Goal: Task Accomplishment & Management: Complete application form

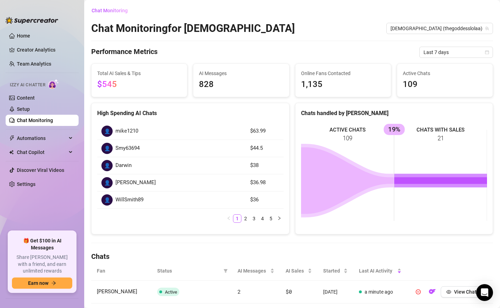
click at [231, 249] on div "Chat Monitoring Chat Monitoring for Goddess Goddess (thegoddesslolaa) Performan…" at bounding box center [292, 273] width 402 height 537
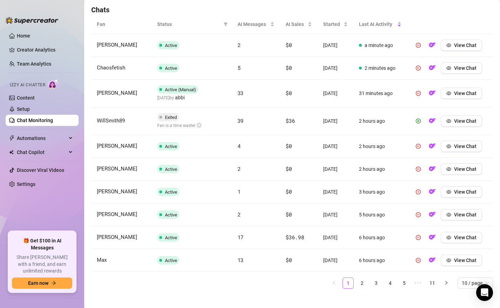
scroll to position [254, 0]
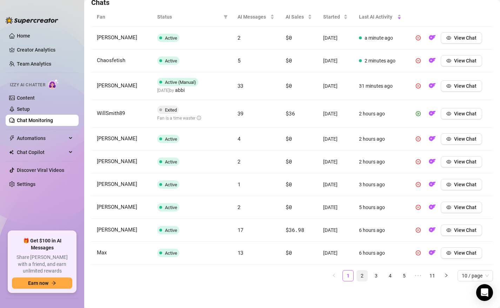
click at [366, 275] on link "2" at bounding box center [362, 276] width 11 height 11
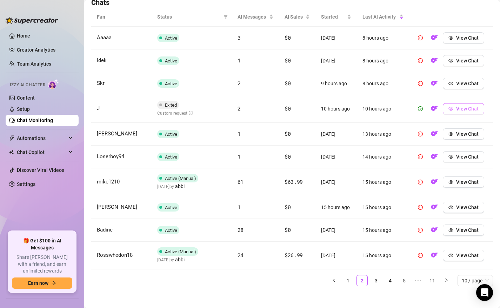
click at [451, 108] on icon "eye" at bounding box center [451, 108] width 5 height 5
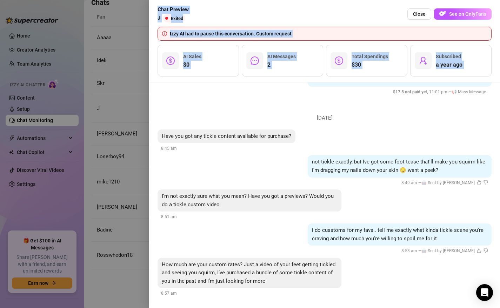
scroll to position [943, 0]
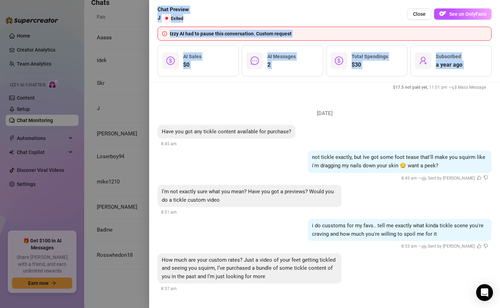
drag, startPoint x: 321, startPoint y: 197, endPoint x: 316, endPoint y: 312, distance: 115.6
click at [316, 308] on html "Home Creator Analytics Team Analytics Izzy AI Chatter Content Setup Chat Monito…" at bounding box center [250, 154] width 500 height 308
click at [460, 15] on span "See on OnlyFans" at bounding box center [467, 14] width 37 height 6
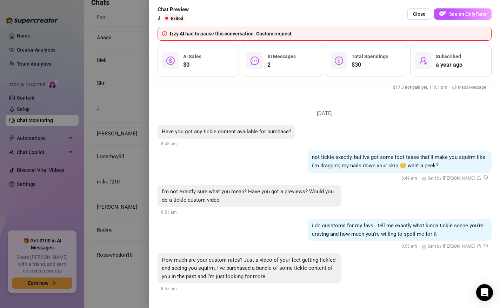
click at [110, 274] on div at bounding box center [250, 154] width 500 height 308
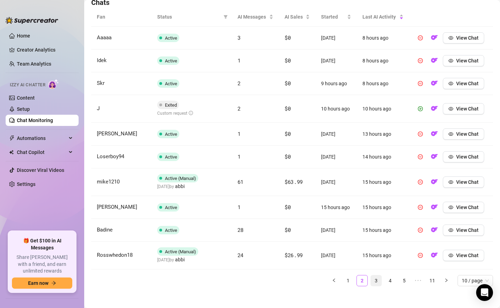
click at [376, 279] on link "3" at bounding box center [376, 281] width 11 height 11
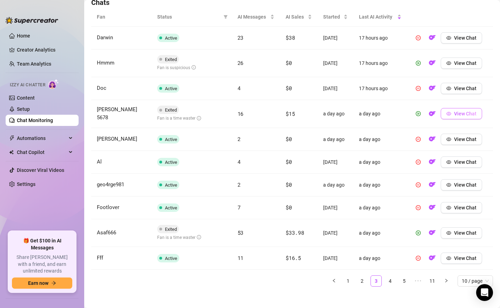
click at [451, 114] on icon "eye" at bounding box center [449, 113] width 5 height 5
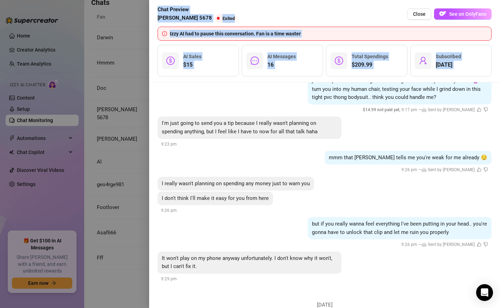
scroll to position [1818, 0]
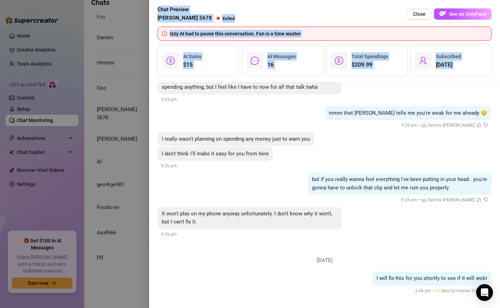
drag, startPoint x: 379, startPoint y: 203, endPoint x: 374, endPoint y: 305, distance: 102.3
click at [374, 308] on html "Home Creator Analytics Team Analytics Izzy AI Chatter Content Setup Chat Monito…" at bounding box center [250, 154] width 500 height 308
click at [449, 13] on button "See on OnlyFans" at bounding box center [463, 13] width 58 height 11
click at [140, 178] on div at bounding box center [250, 154] width 500 height 308
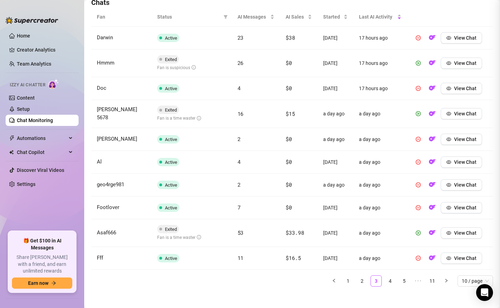
scroll to position [0, 0]
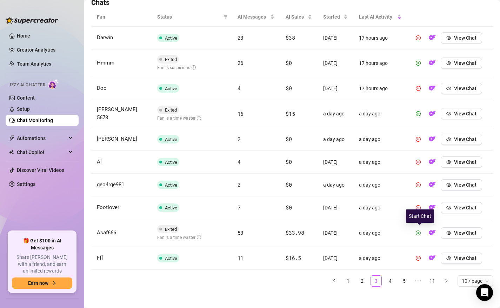
click at [420, 231] on icon "play-circle" at bounding box center [418, 233] width 5 height 5
click at [392, 279] on link "4" at bounding box center [390, 281] width 11 height 11
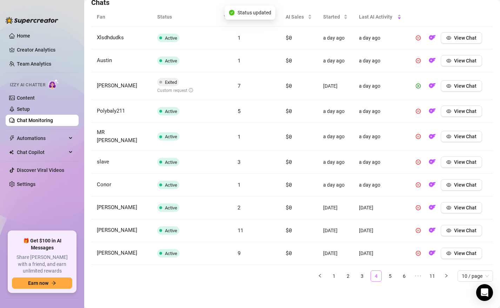
scroll to position [249, 0]
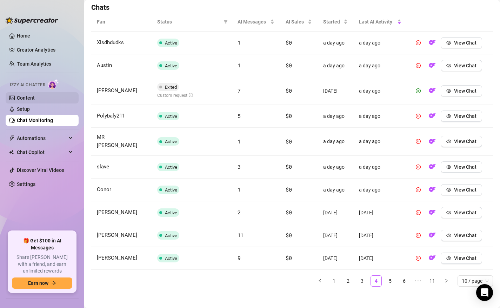
click at [35, 101] on link "Content" at bounding box center [26, 98] width 18 height 6
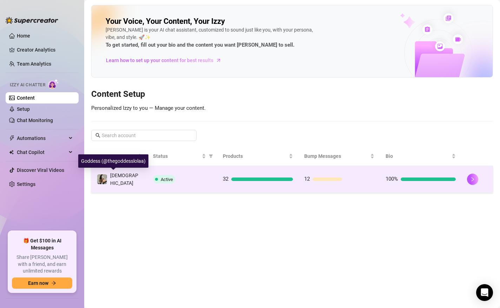
click at [115, 179] on span "[DEMOGRAPHIC_DATA]" at bounding box center [124, 179] width 28 height 13
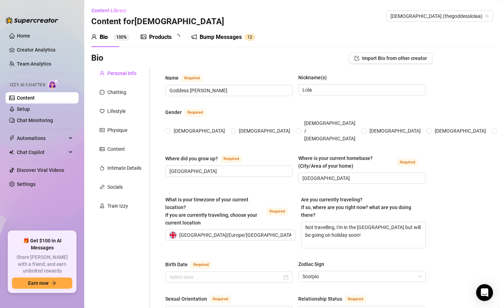
radio input "true"
type input "[DATE]"
click at [162, 41] on div "Products 3 2" at bounding box center [163, 37] width 44 height 20
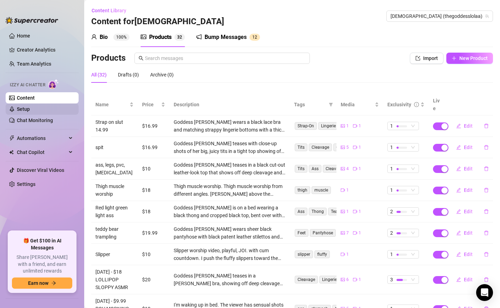
click at [30, 110] on link "Setup" at bounding box center [23, 109] width 13 height 6
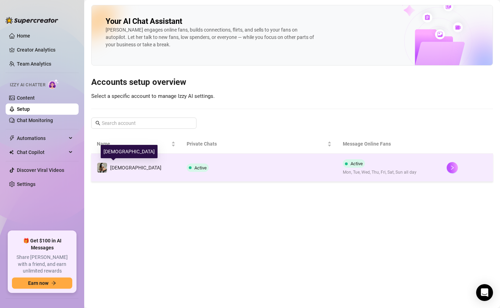
click at [103, 168] on img at bounding box center [102, 168] width 10 height 10
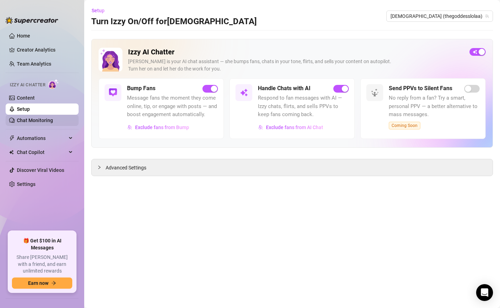
click at [53, 118] on link "Chat Monitoring" at bounding box center [35, 121] width 36 height 6
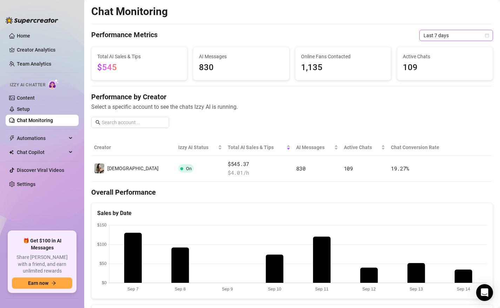
click at [437, 33] on span "Last 7 days" at bounding box center [456, 35] width 65 height 11
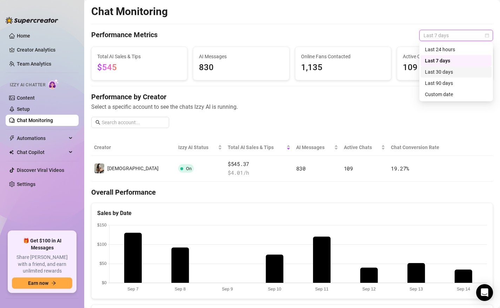
click at [434, 72] on div "Last 30 days" at bounding box center [456, 72] width 62 height 8
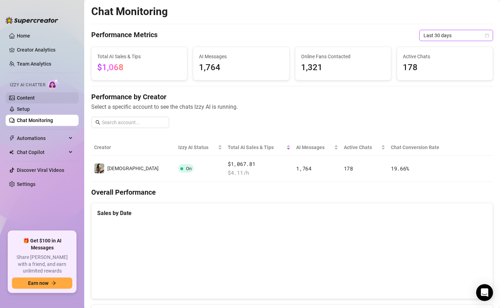
click at [35, 101] on link "Content" at bounding box center [26, 98] width 18 height 6
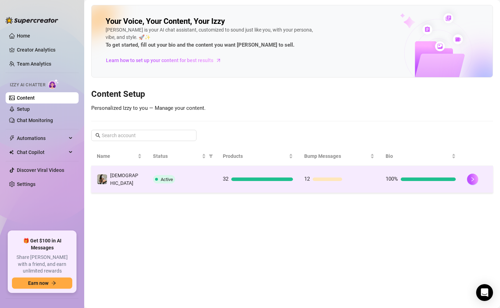
click at [184, 183] on td "Active" at bounding box center [182, 179] width 70 height 27
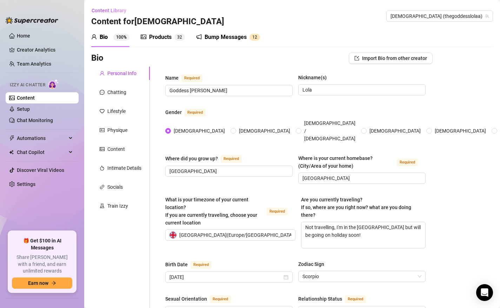
click at [163, 39] on div "Products" at bounding box center [160, 37] width 22 height 8
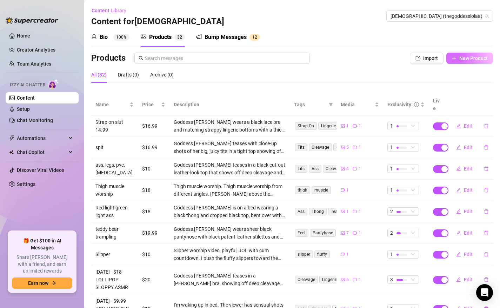
click at [472, 58] on span "New Product" at bounding box center [474, 58] width 28 height 6
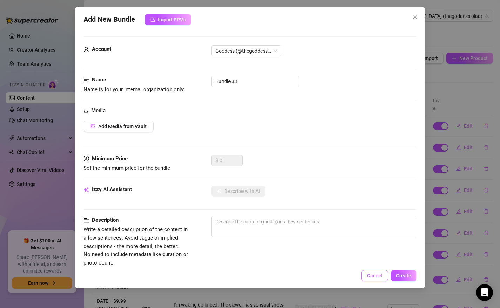
click at [374, 279] on button "Cancel" at bounding box center [375, 275] width 27 height 11
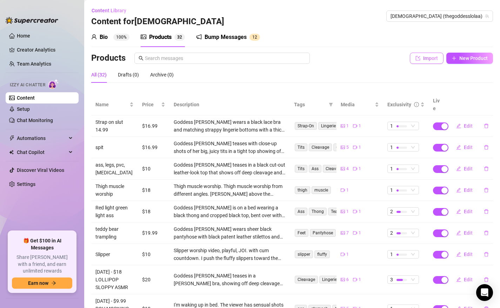
click at [434, 59] on span "Import" at bounding box center [430, 58] width 15 height 6
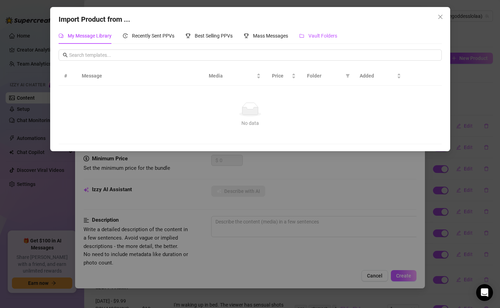
click at [322, 37] on span "Vault Folders" at bounding box center [323, 36] width 29 height 6
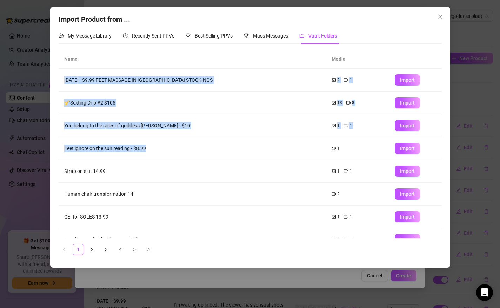
scroll to position [59, 0]
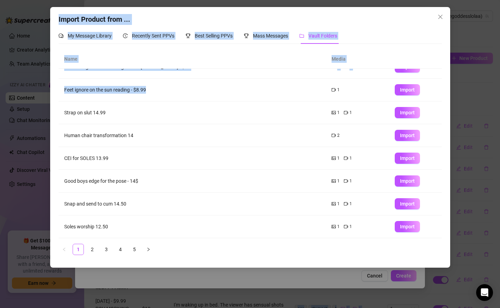
drag, startPoint x: 258, startPoint y: 166, endPoint x: 253, endPoint y: 312, distance: 146.5
click at [253, 308] on html "Home Creator Analytics Team Analytics Izzy AI Chatter Content Setup Chat Monito…" at bounding box center [250, 154] width 500 height 308
click at [92, 250] on link "2" at bounding box center [92, 249] width 11 height 11
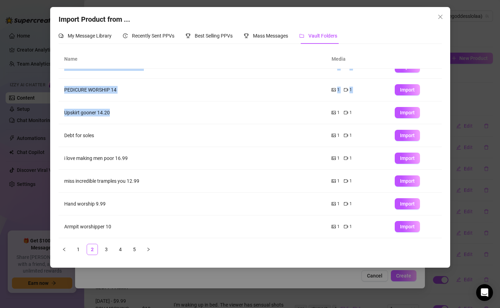
drag, startPoint x: 143, startPoint y: 175, endPoint x: 140, endPoint y: 305, distance: 130.3
click at [140, 306] on div "Import Product from ... My Message Library Recently Sent PPVs Best Selling PPVs…" at bounding box center [250, 154] width 500 height 308
click at [107, 249] on link "3" at bounding box center [106, 249] width 11 height 11
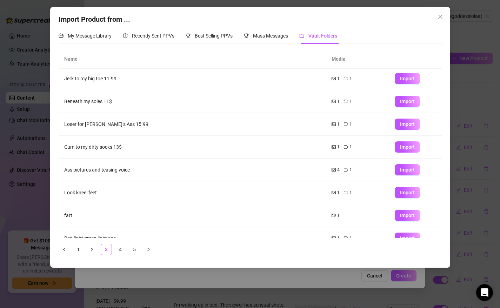
scroll to position [0, 0]
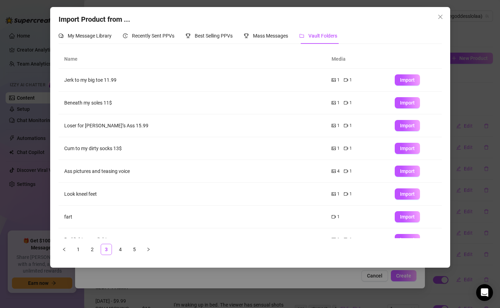
click at [162, 173] on td "Ass pictures and teasing voice" at bounding box center [193, 171] width 268 height 23
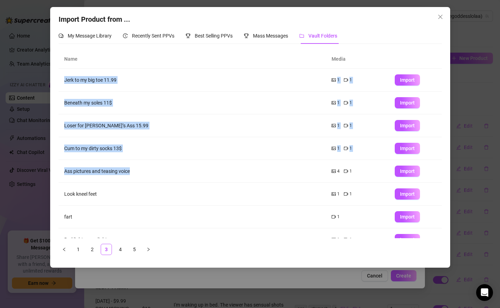
scroll to position [59, 0]
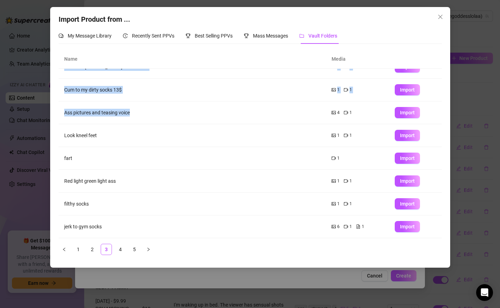
drag, startPoint x: 161, startPoint y: 173, endPoint x: 156, endPoint y: 292, distance: 119.5
click at [156, 292] on div "Import Product from ... My Message Library Recently Sent PPVs Best Selling PPVs…" at bounding box center [250, 154] width 500 height 308
click at [122, 247] on link "4" at bounding box center [120, 249] width 11 height 11
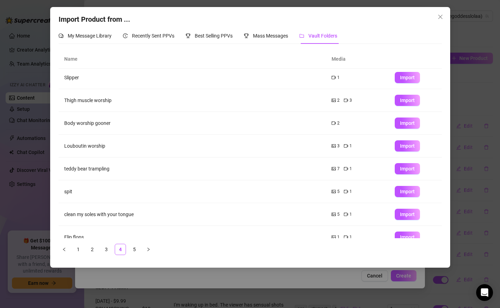
scroll to position [0, 0]
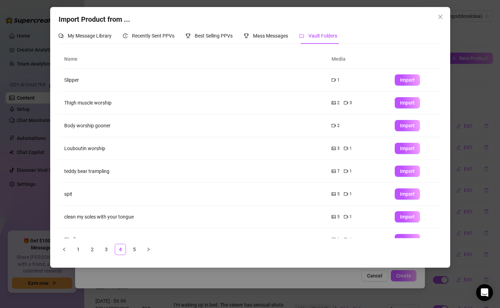
click at [177, 178] on td "teddy bear trampling" at bounding box center [193, 171] width 268 height 23
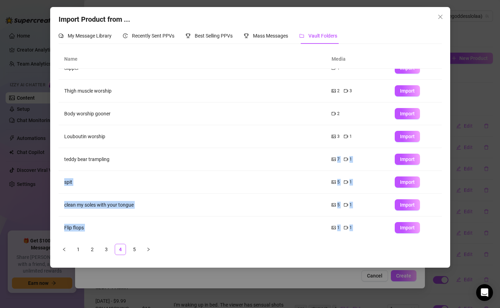
scroll to position [59, 0]
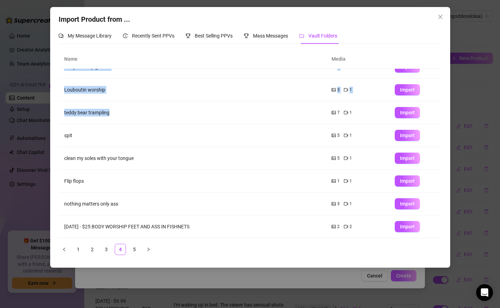
drag, startPoint x: 177, startPoint y: 182, endPoint x: 173, endPoint y: 243, distance: 61.5
click at [173, 244] on div "Name Media Slipper 1 Import Thigh muscle worship 2 3 Import Body worship gooner…" at bounding box center [250, 153] width 383 height 206
click at [406, 200] on button "Import" at bounding box center [407, 203] width 25 height 11
type textarea "Type your message here..."
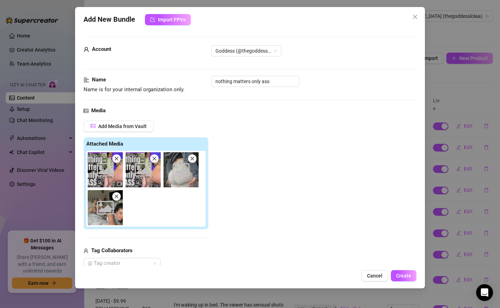
click at [315, 197] on div "Add Media from Vault Attached Media Image placeholder Image placeholder Image p…" at bounding box center [251, 195] width 334 height 149
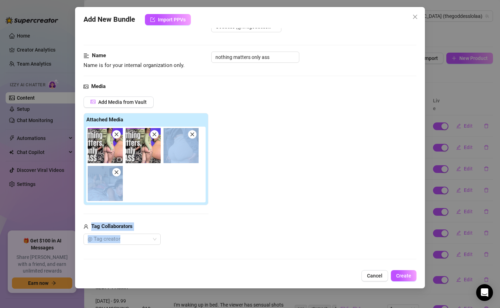
scroll to position [71, 0]
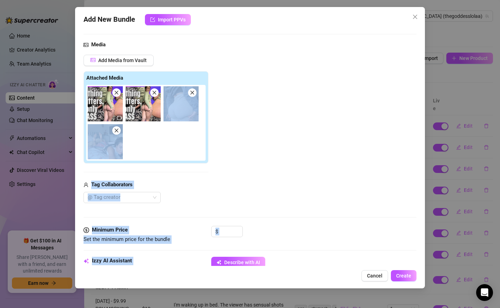
drag, startPoint x: 315, startPoint y: 197, endPoint x: 307, endPoint y: 262, distance: 65.5
click at [308, 265] on div "Account Goddess (@thegoddesslolaa) Name Name is for your internal organization …" at bounding box center [251, 147] width 334 height 238
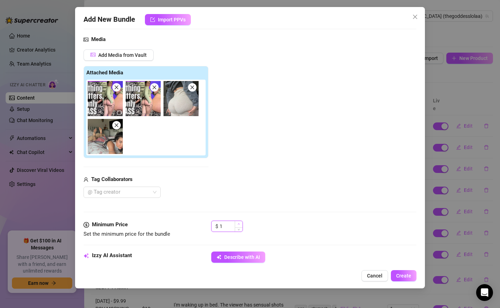
click at [241, 225] on span "Increase Value" at bounding box center [239, 224] width 8 height 6
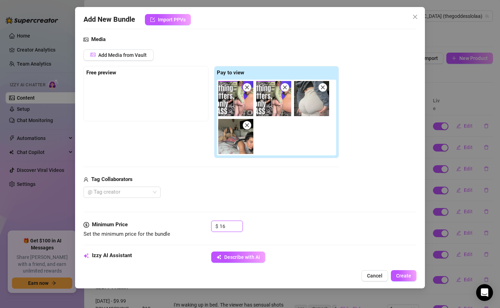
type input "16"
click at [284, 233] on div "$ 16" at bounding box center [314, 230] width 206 height 18
click at [258, 249] on div "Minimum Price Set the minimum price for the bundle $ 16" at bounding box center [251, 236] width 334 height 31
click at [258, 256] on span "Describe with AI" at bounding box center [242, 258] width 36 height 6
type textarea "[DEMOGRAPHIC_DATA]"
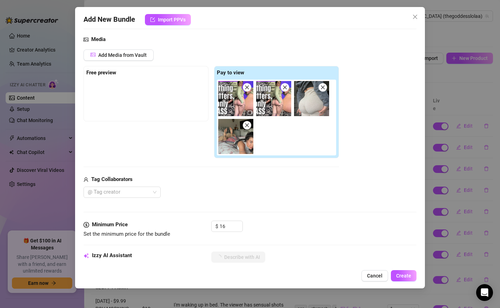
type textarea "[DEMOGRAPHIC_DATA]"
type textarea "Goddess [PERSON_NAME]"
type textarea "Goddess [PERSON_NAME] teases"
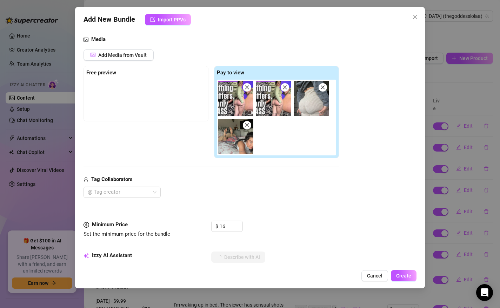
type textarea "Goddess [PERSON_NAME] teases with"
type textarea "Goddess [PERSON_NAME] teases with her"
type textarea "Goddess [PERSON_NAME] teases with her thick,"
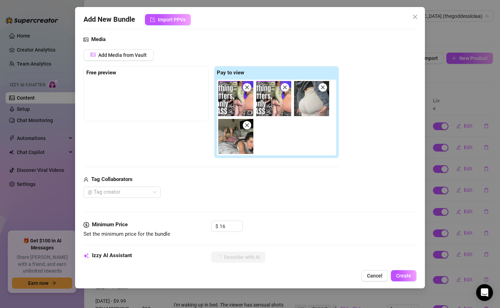
type textarea "Goddess [PERSON_NAME] teases with her thick,"
type textarea "Goddess [PERSON_NAME] teases with her thick, juicy"
type textarea "Goddess [PERSON_NAME] teases with her thick, juicy ass"
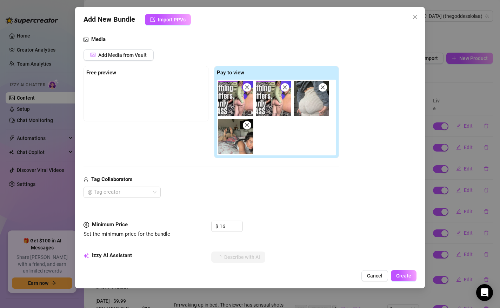
type textarea "Goddess [PERSON_NAME] teases with her thick, juicy ass in"
type textarea "Goddess [PERSON_NAME] teases with her thick, juicy ass in multiple"
type textarea "Goddess [PERSON_NAME] teases with her thick, juicy ass in multiple outfits"
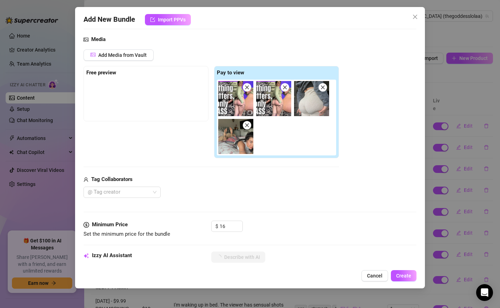
type textarea "Goddess [PERSON_NAME] teases with her thick, juicy ass in multiple outfits"
type textarea "Goddess [PERSON_NAME] teases with her thick, juicy ass in multiple outfits and"
type textarea "Goddess [PERSON_NAME] teases with her thick, juicy ass in multiple outfits and …"
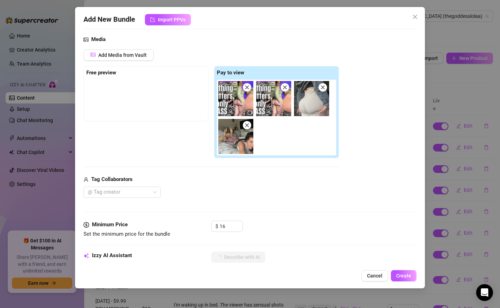
type textarea "Goddess [PERSON_NAME] teases with her thick, juicy ass in multiple outfits and …"
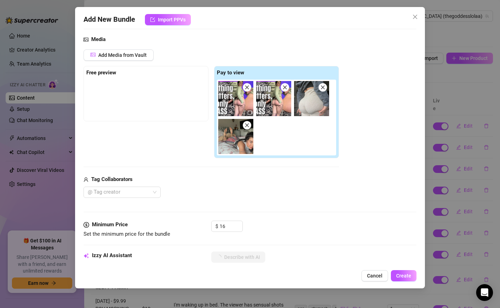
type textarea "Goddess [PERSON_NAME] teases with her thick, juicy ass in multiple outfits and …"
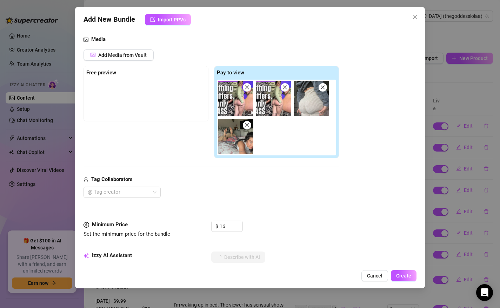
type textarea "Goddess [PERSON_NAME] teases with her thick, juicy ass in multiple outfits and …"
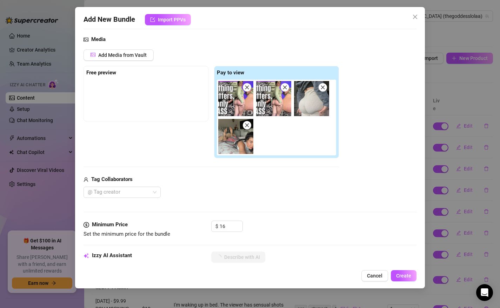
type textarea "Goddess [PERSON_NAME] teases with her thick, juicy ass in multiple outfits and …"
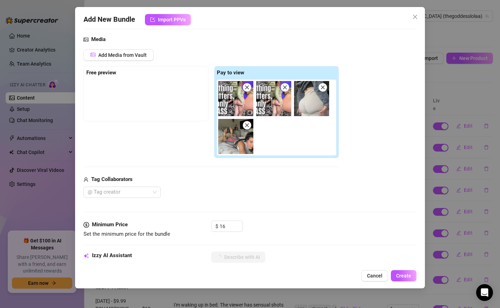
type textarea "Goddess [PERSON_NAME] teases with her thick, juicy ass in multiple outfits and …"
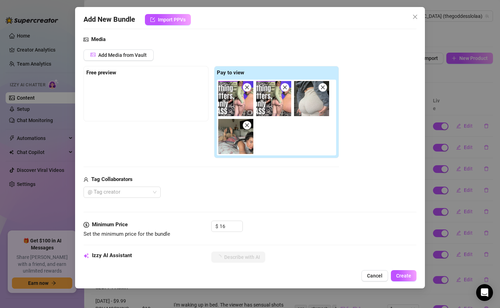
type textarea "Goddess [PERSON_NAME] teases with her thick, juicy ass in multiple outfits and …"
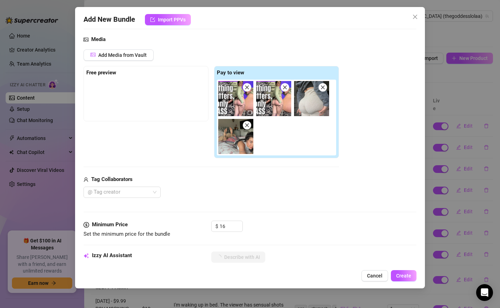
type textarea "Goddess [PERSON_NAME] teases with her thick, juicy ass in multiple outfits and …"
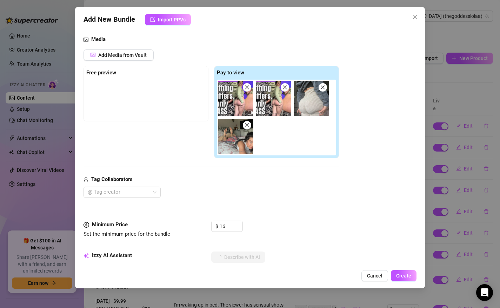
type textarea "Goddess [PERSON_NAME] teases with her thick, juicy ass in multiple outfits and …"
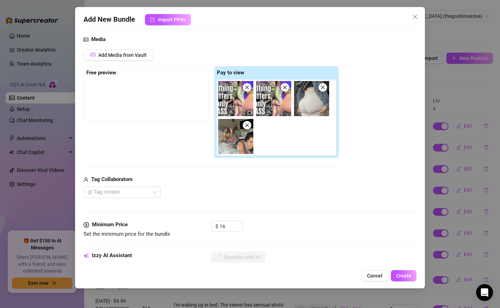
type textarea "Goddess [PERSON_NAME] teases with her thick, juicy ass in multiple outfits and …"
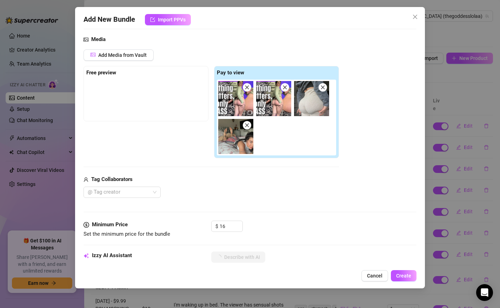
type textarea "Goddess [PERSON_NAME] teases with her thick, juicy ass in multiple outfits and …"
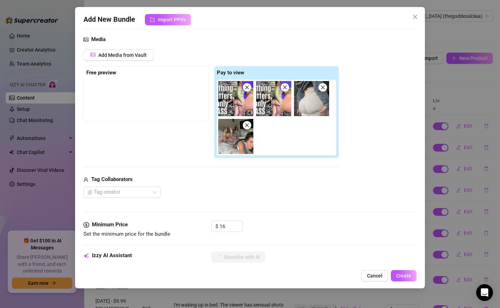
type textarea "Goddess [PERSON_NAME] teases with her thick, juicy ass in multiple outfits and …"
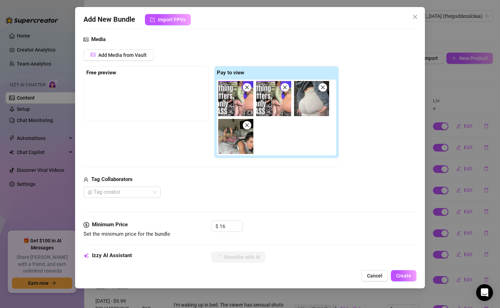
type textarea "Goddess [PERSON_NAME] teases with her thick, juicy ass in multiple outfits and …"
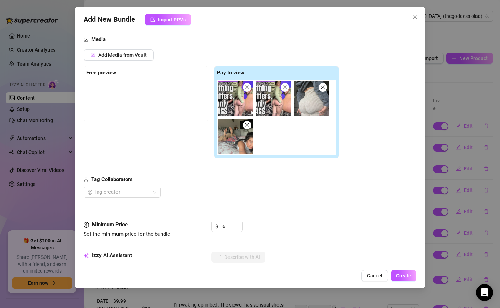
type textarea "Goddess [PERSON_NAME] teases with her thick, juicy ass in multiple outfits and …"
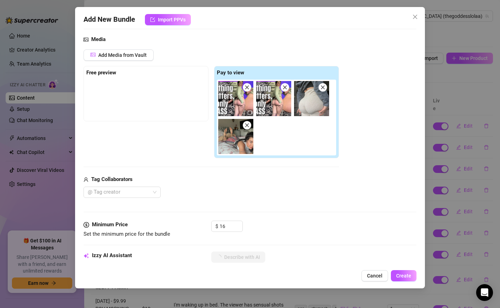
type textarea "Goddess [PERSON_NAME] teases with her thick, juicy ass in multiple outfits and …"
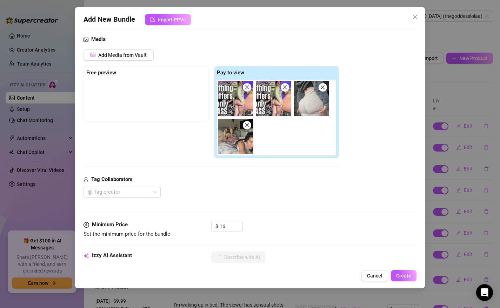
type textarea "Goddess [PERSON_NAME] teases with her thick, juicy ass in multiple outfits and …"
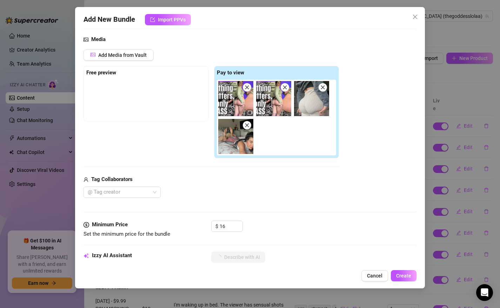
type textarea "Goddess [PERSON_NAME] teases with her thick, juicy ass in multiple outfits and …"
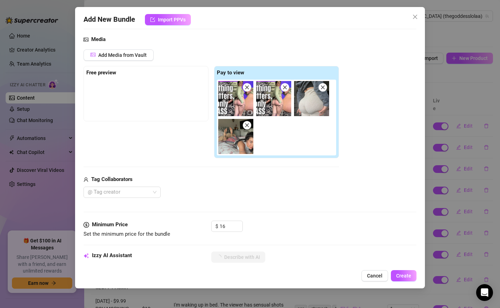
type textarea "Goddess [PERSON_NAME] teases with her thick, juicy ass in multiple outfits and …"
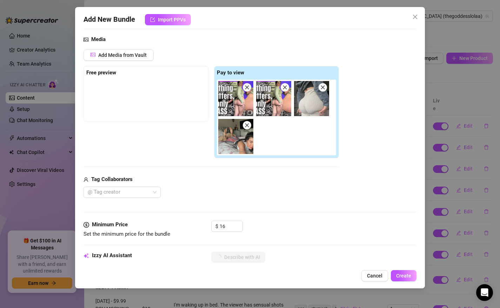
type textarea "Goddess [PERSON_NAME] teases with her thick, juicy ass in multiple outfits and …"
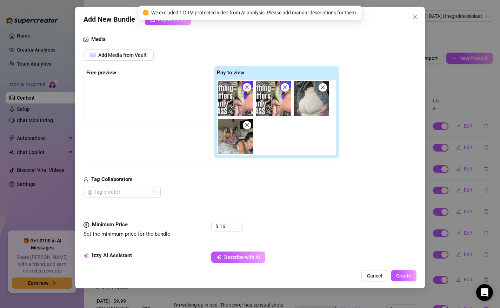
click at [285, 86] on icon "close" at bounding box center [285, 87] width 5 height 5
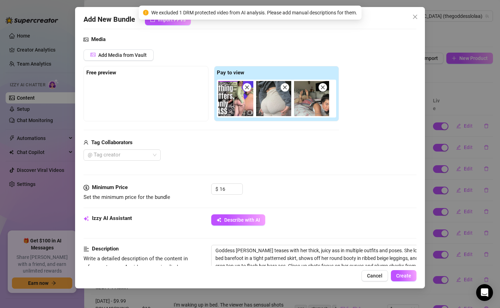
click at [291, 178] on div "Media Add Media from Vault Free preview Pay to view Tag Collaborators @ Tag cre…" at bounding box center [251, 109] width 334 height 148
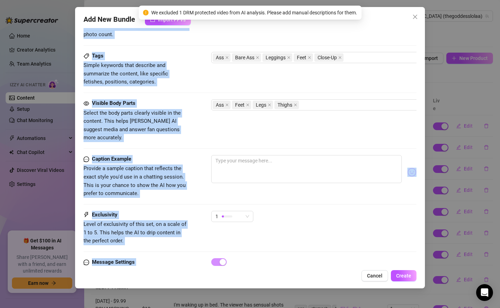
scroll to position [352, 0]
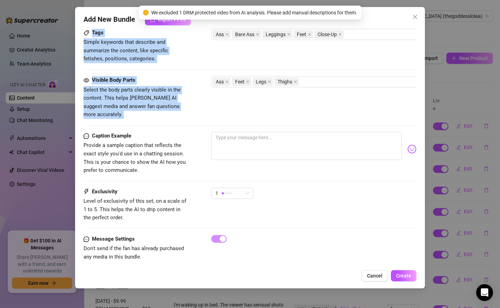
drag, startPoint x: 311, startPoint y: 218, endPoint x: 323, endPoint y: 106, distance: 112.4
click at [336, 51] on div "Tags Simple keywords that describe and summarize the content, like specific fet…" at bounding box center [251, 46] width 334 height 34
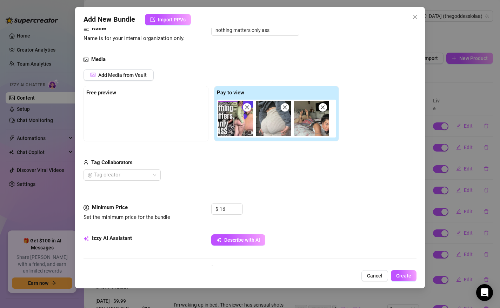
scroll to position [0, 0]
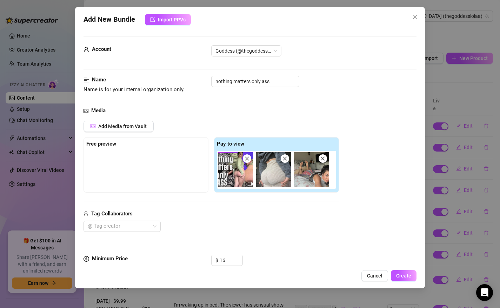
drag, startPoint x: 336, startPoint y: 51, endPoint x: 340, endPoint y: 93, distance: 43.0
click at [366, 222] on div "Add Media from Vault Free preview Pay to view Tag Collaborators @ Tag creator" at bounding box center [251, 177] width 334 height 112
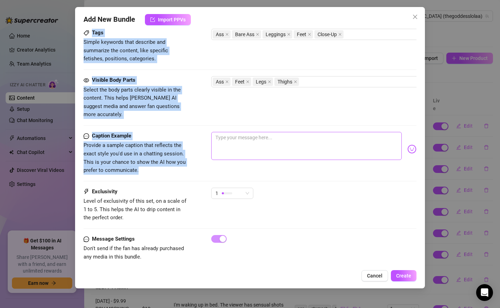
drag, startPoint x: 363, startPoint y: 229, endPoint x: 362, endPoint y: 147, distance: 81.1
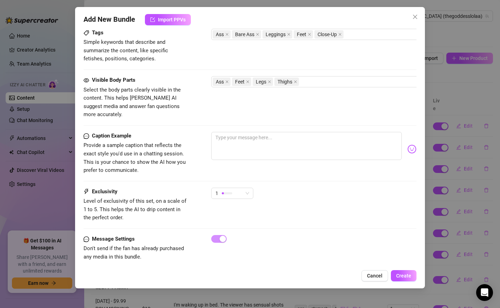
click at [390, 206] on div "Exclusivity Level of exclusivity of this set, on a scale of 1 to 5. This helps …" at bounding box center [251, 205] width 334 height 34
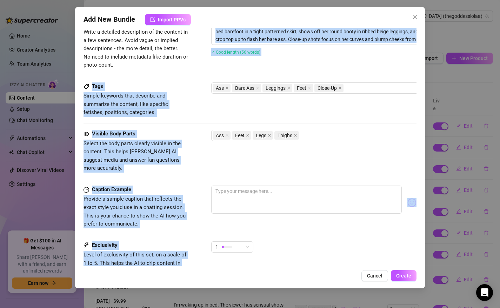
scroll to position [295, 0]
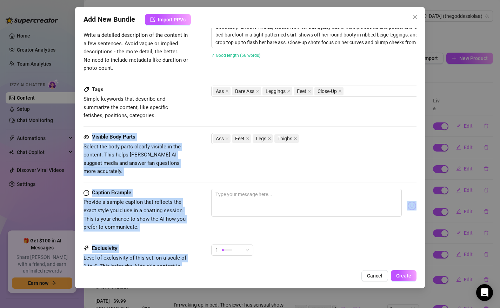
drag, startPoint x: 390, startPoint y: 206, endPoint x: 385, endPoint y: 109, distance: 97.4
click at [385, 110] on form "Account Goddess (@thegoddesslolaa) Name Name is for your internal organization …" at bounding box center [251, 37] width 334 height 590
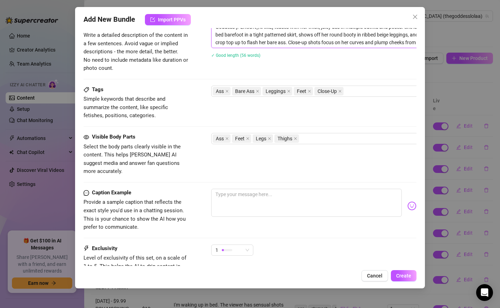
click at [399, 41] on textarea "Goddess [PERSON_NAME] teases with her thick, juicy ass in multiple outfits and …" at bounding box center [334, 35] width 245 height 26
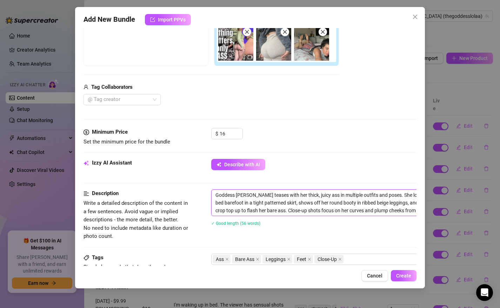
scroll to position [191, 0]
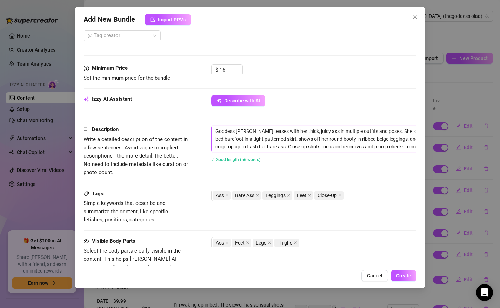
drag, startPoint x: 413, startPoint y: 45, endPoint x: 228, endPoint y: 132, distance: 204.4
click at [228, 132] on textarea "Goddess [PERSON_NAME] teases with her thick, juicy ass in multiple outfits and …" at bounding box center [334, 139] width 245 height 26
type textarea "Godd"
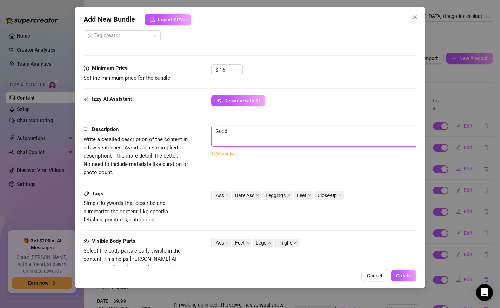
type textarea "Godde"
type textarea "Goddes"
type textarea "[DEMOGRAPHIC_DATA]"
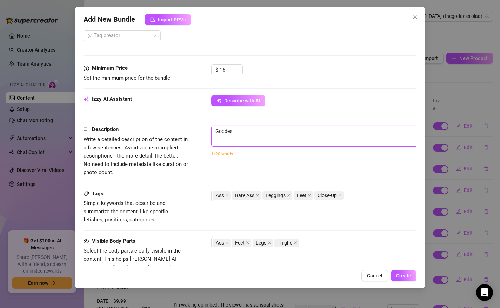
type textarea "[DEMOGRAPHIC_DATA]"
type textarea "[DEMOGRAPHIC_DATA] L"
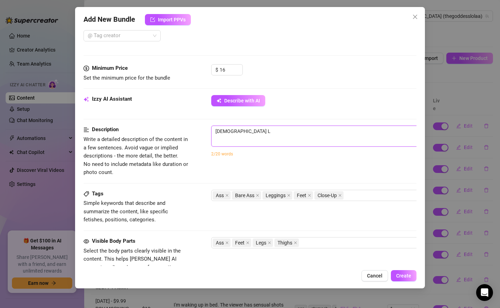
type textarea "[DEMOGRAPHIC_DATA] [PERSON_NAME]"
type textarea "[DEMOGRAPHIC_DATA] Lol"
type textarea "Goddess [PERSON_NAME]"
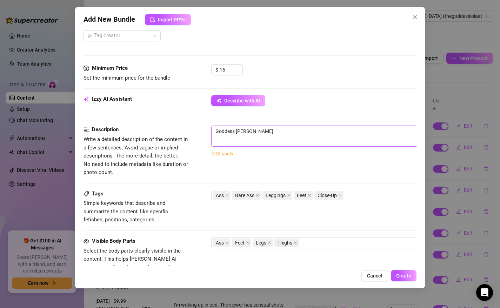
type textarea "Goddess [PERSON_NAME]"
type textarea "Goddess [PERSON_NAME] b"
type textarea "Goddess [PERSON_NAME] br"
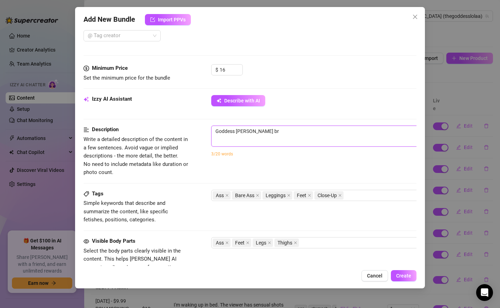
type textarea "Goddess [PERSON_NAME]"
type textarea "Goddess [PERSON_NAME] brain"
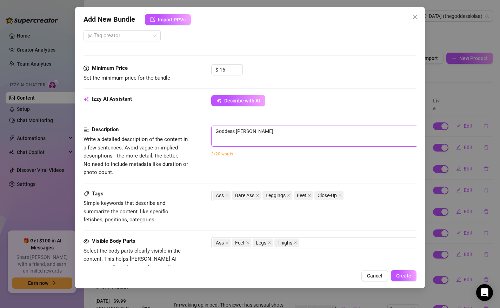
type textarea "Goddess [PERSON_NAME] brain"
type textarea "Goddess [PERSON_NAME] brainw"
type textarea "Goddess [PERSON_NAME]"
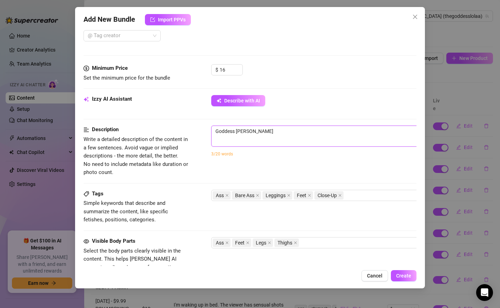
type textarea "Goddess [PERSON_NAME]"
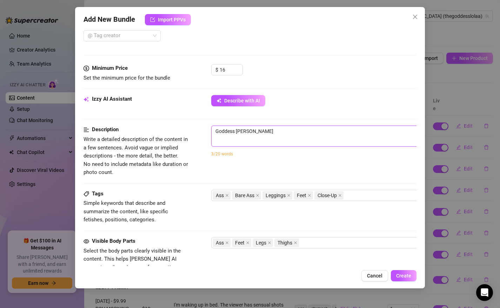
type textarea "Goddess [PERSON_NAME]"
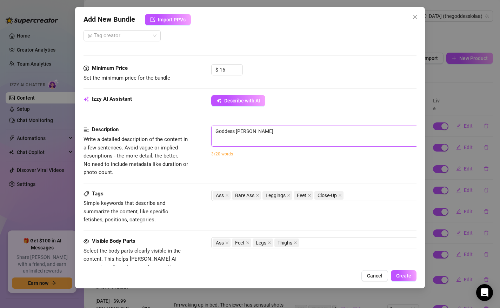
type textarea "Goddess [PERSON_NAME] brainwashes t"
type textarea "Goddess [PERSON_NAME] brainwashes th"
type textarea "Goddess [PERSON_NAME] brainwashes the"
type textarea "Goddess [PERSON_NAME] brainwashes the3"
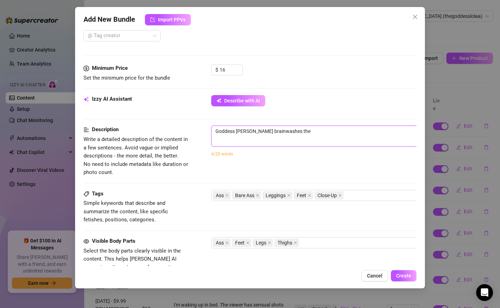
type textarea "Goddess [PERSON_NAME] brainwashes the3"
type textarea "Goddess [PERSON_NAME] brainwashes the3 v"
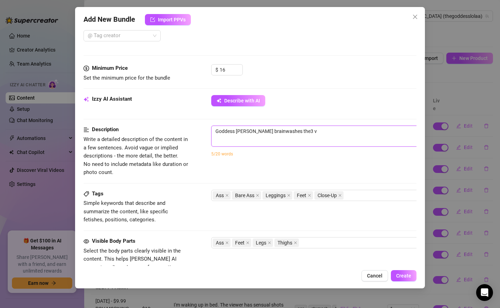
type textarea "Goddess [PERSON_NAME] brainwashes the3 vi"
type textarea "Goddess [PERSON_NAME] brainwashes the3 v"
type textarea "Goddess [PERSON_NAME] brainwashes the3"
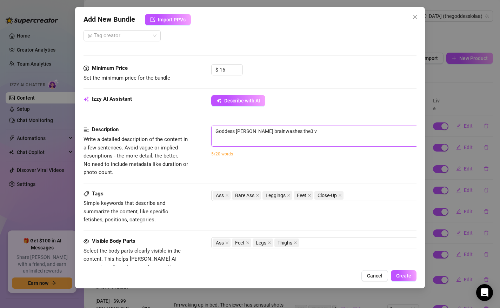
type textarea "Goddess [PERSON_NAME] brainwashes the3"
type textarea "Goddess [PERSON_NAME] brainwashes the"
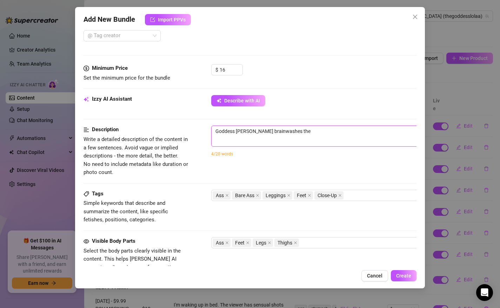
type textarea "Goddess [PERSON_NAME] brainwashes the"
type textarea "Goddess [PERSON_NAME] brainwashes the v"
type textarea "Goddess [PERSON_NAME] brainwashes the vi"
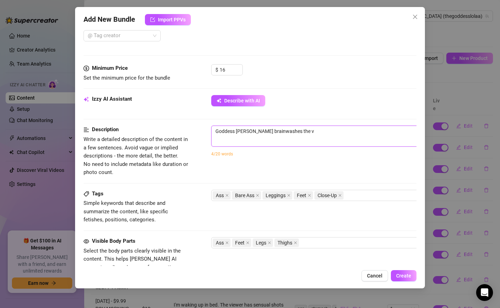
type textarea "Goddess [PERSON_NAME] brainwashes the vi"
type textarea "Goddess [PERSON_NAME] brainwashes the vie"
type textarea "Goddess [PERSON_NAME] brainwashes the view"
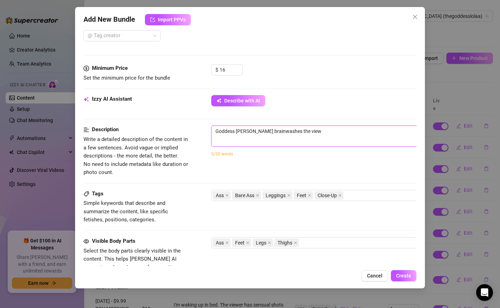
type textarea "Goddess [PERSON_NAME] brainwashes the viewe"
type textarea "Goddess [PERSON_NAME] brainwashes the viewer"
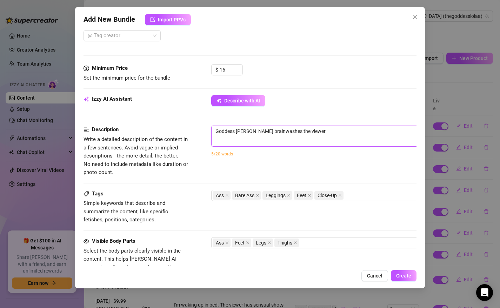
type textarea "Goddess [PERSON_NAME] brainwashes the viewer i"
type textarea "Goddess [PERSON_NAME] brainwashes the viewer in"
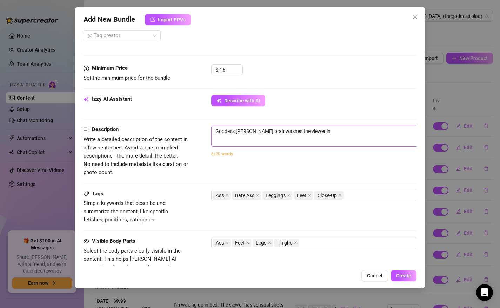
type textarea "Goddess [PERSON_NAME] brainwashes the viewer in f"
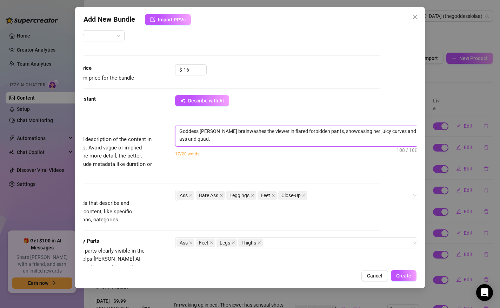
scroll to position [0, 0]
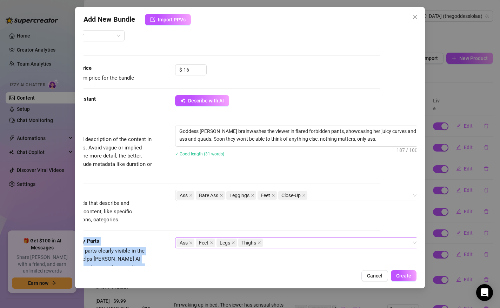
drag, startPoint x: 213, startPoint y: 212, endPoint x: 209, endPoint y: 247, distance: 35.0
click at [211, 247] on form "Account Goddess (@thegoddesslolaa) Name Name is for your internal organization …" at bounding box center [214, 141] width 334 height 590
click at [222, 221] on div "Tags Simple keywords that describe and summarize the content, like specific fet…" at bounding box center [214, 207] width 334 height 34
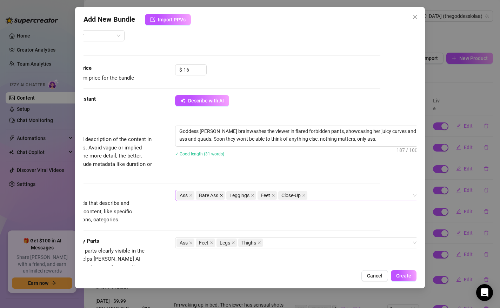
click at [221, 195] on icon "close" at bounding box center [222, 196] width 4 height 4
click at [243, 196] on icon "close" at bounding box center [243, 196] width 4 height 4
click at [245, 217] on div "Tags Simple keywords that describe and summarize the content, like specific fet…" at bounding box center [214, 207] width 334 height 34
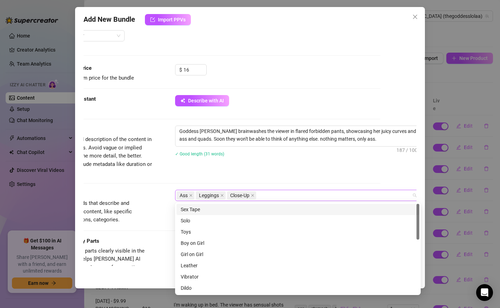
click at [273, 196] on div "Ass Leggings Close-Up" at bounding box center [295, 196] width 236 height 10
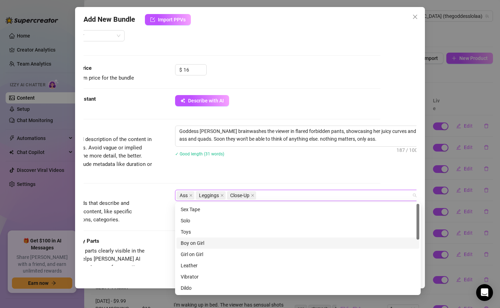
click at [123, 242] on div "Visible Body Parts" at bounding box center [99, 241] width 105 height 8
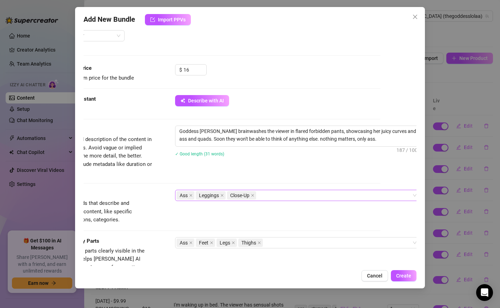
click at [278, 197] on div "Ass Leggings Close-Up" at bounding box center [295, 196] width 236 height 10
